Goal: Task Accomplishment & Management: Manage account settings

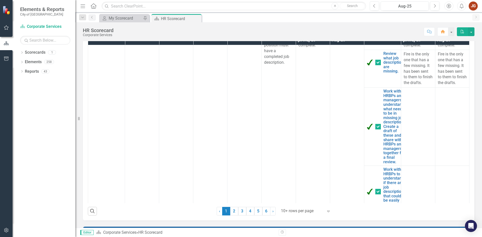
scroll to position [276, 0]
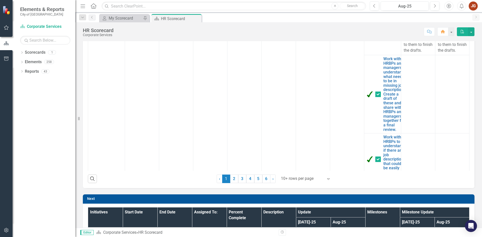
click at [291, 178] on div at bounding box center [302, 179] width 43 height 7
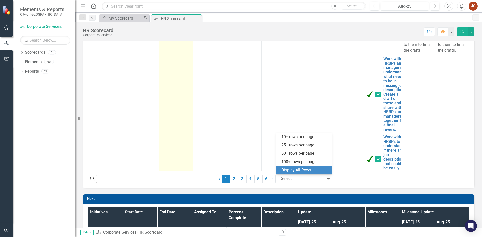
click at [294, 171] on div "Display All Rows" at bounding box center [305, 171] width 47 height 6
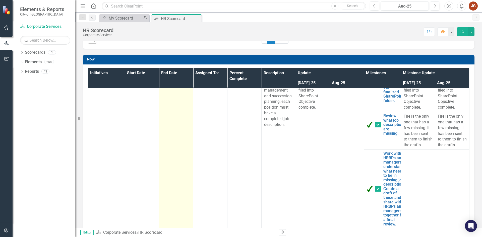
scroll to position [0, 0]
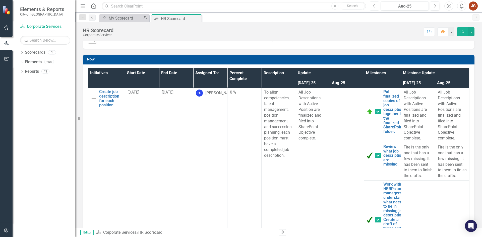
click at [377, 6] on button "Previous" at bounding box center [374, 6] width 9 height 9
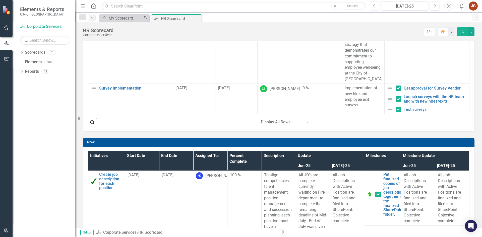
scroll to position [143, 0]
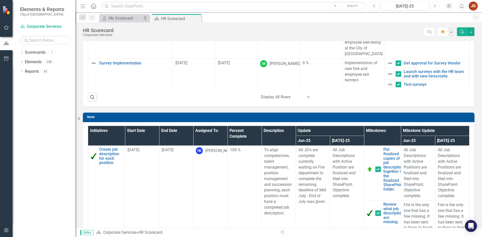
click at [434, 5] on icon "Next" at bounding box center [435, 6] width 3 height 5
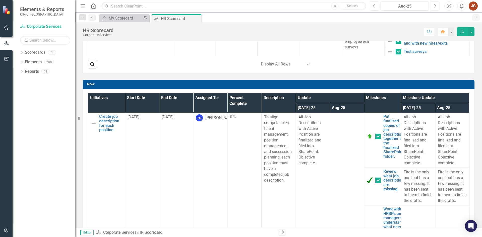
scroll to position [176, 0]
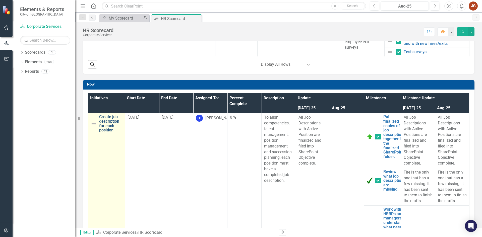
click at [104, 121] on link "Create job description for each position" at bounding box center [110, 124] width 23 height 18
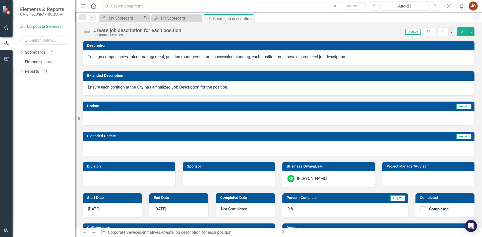
checkbox input "true"
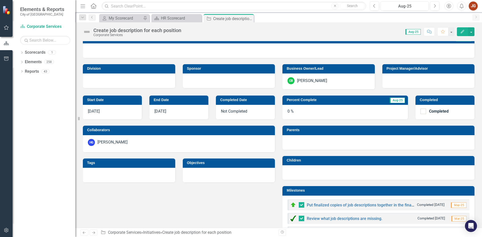
scroll to position [101, 0]
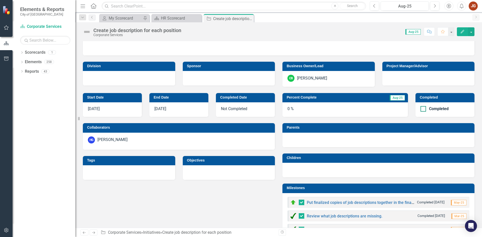
click at [421, 108] on div at bounding box center [424, 109] width 6 height 6
click at [421, 108] on input "Completed" at bounding box center [422, 107] width 3 height 3
checkbox input "true"
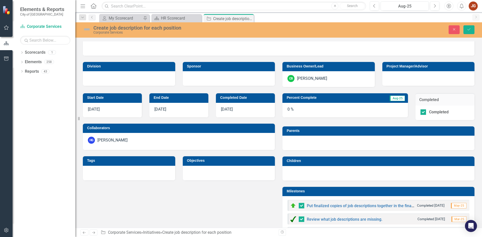
click at [289, 110] on div "0 %" at bounding box center [346, 110] width 126 height 15
click at [332, 110] on div "0 %" at bounding box center [346, 110] width 126 height 15
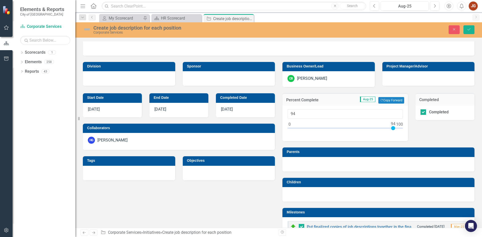
drag, startPoint x: 289, startPoint y: 127, endPoint x: 404, endPoint y: 125, distance: 115.4
click at [404, 125] on div "94" at bounding box center [346, 124] width 126 height 36
type input "100"
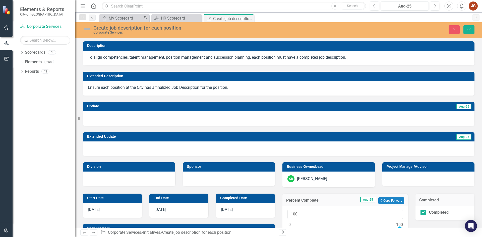
click at [85, 29] on img at bounding box center [87, 29] width 8 height 8
click at [108, 32] on div "Corporate Services" at bounding box center [197, 33] width 209 height 4
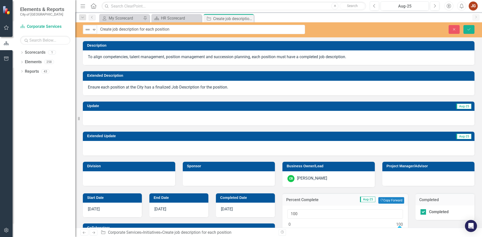
drag, startPoint x: 469, startPoint y: 28, endPoint x: 463, endPoint y: 112, distance: 83.9
click at [469, 28] on icon "Save" at bounding box center [469, 30] width 5 height 4
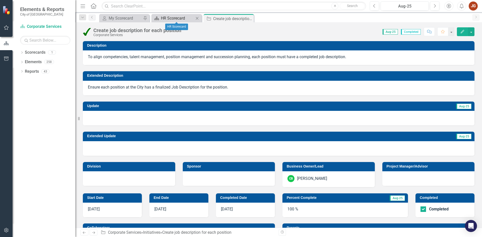
click at [172, 19] on div "HR Scorecard" at bounding box center [177, 18] width 33 height 6
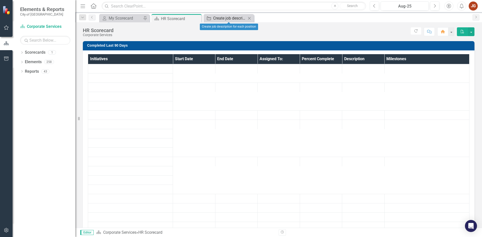
click at [233, 19] on div "Create job description for each position" at bounding box center [229, 18] width 33 height 6
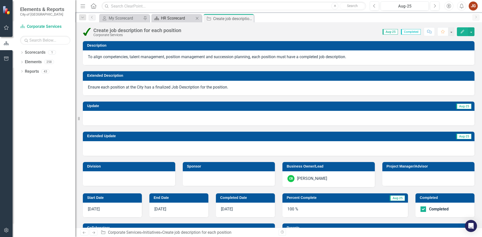
click at [172, 16] on div "HR Scorecard" at bounding box center [177, 18] width 33 height 6
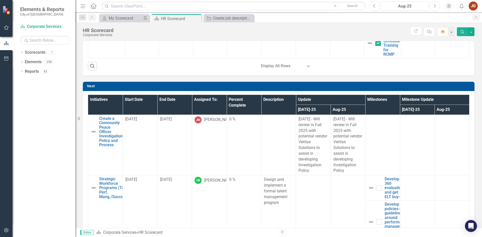
scroll to position [427, 0]
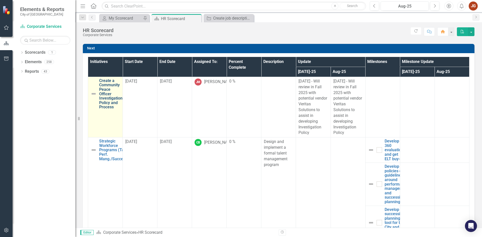
click at [107, 100] on link "Create a Community Peace Officer Investigation Policy and Process" at bounding box center [110, 94] width 23 height 31
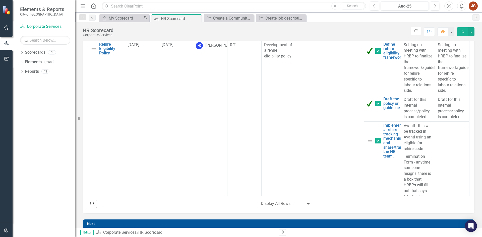
scroll to position [377, 0]
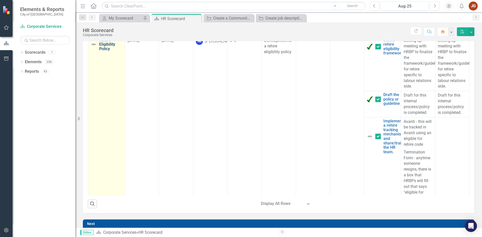
click at [108, 51] on link "Rehire Eligibility Policy" at bounding box center [110, 44] width 23 height 13
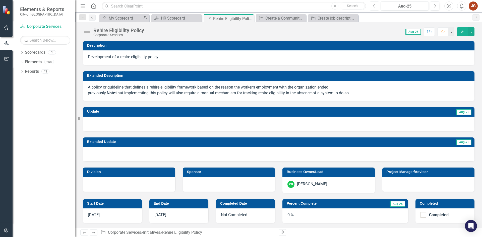
click at [378, 6] on button "Previous" at bounding box center [374, 6] width 9 height 9
